Goal: Information Seeking & Learning: Understand process/instructions

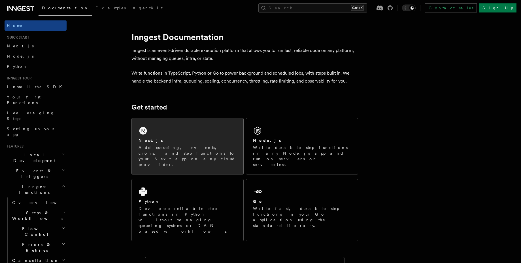
click at [198, 148] on p "Add queueing, events, crons, and step functions to your Next app on any cloud p…" at bounding box center [188, 155] width 98 height 23
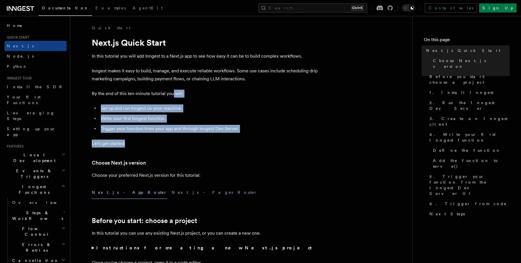
drag, startPoint x: 173, startPoint y: 97, endPoint x: 200, endPoint y: 143, distance: 53.0
click at [200, 143] on p "Let's get started!" at bounding box center [205, 143] width 227 height 8
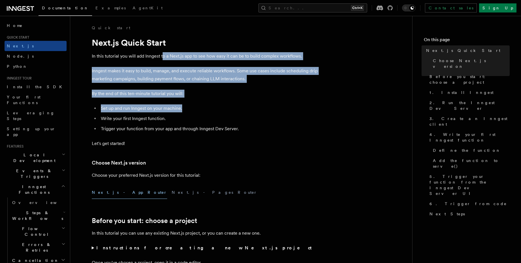
drag, startPoint x: 163, startPoint y: 56, endPoint x: 226, endPoint y: 106, distance: 80.5
click at [226, 106] on li "Set up and run Inngest on your machine." at bounding box center [208, 108] width 219 height 8
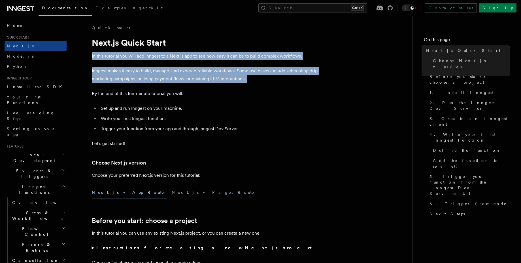
drag, startPoint x: 204, startPoint y: 46, endPoint x: 247, endPoint y: 84, distance: 58.2
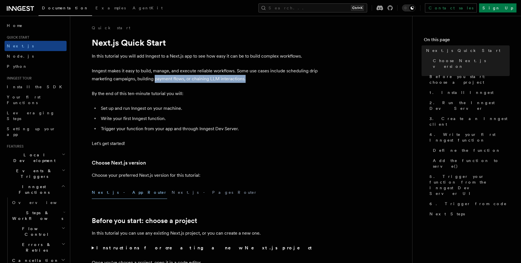
drag, startPoint x: 155, startPoint y: 80, endPoint x: 251, endPoint y: 80, distance: 96.0
click at [251, 80] on p "Inngest makes it easy to build, manage, and execute reliable workflows. Some us…" at bounding box center [205, 75] width 227 height 16
click at [20, 7] on icon at bounding box center [20, 8] width 27 height 7
